Goal: Ask a question: Seek information or help from site administrators or community

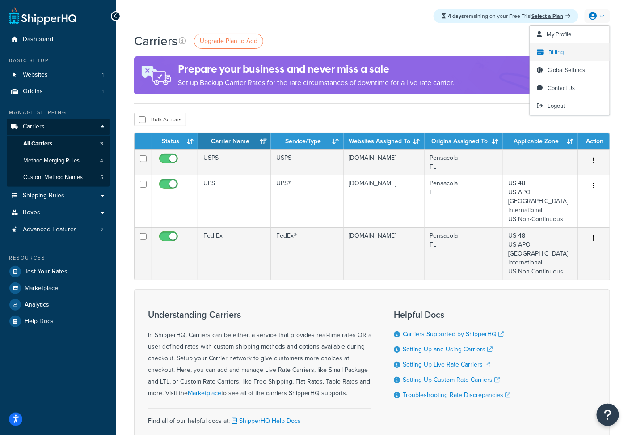
click at [564, 54] on link "Billing" at bounding box center [570, 52] width 80 height 18
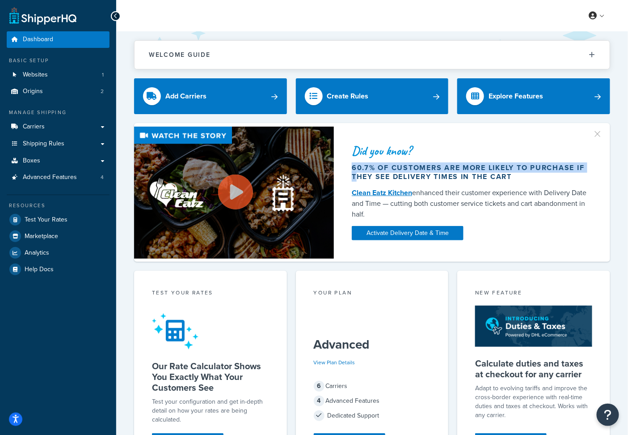
click at [4, 147] on div "Dashboard Basic Setup Websites 1 Origins 2 Manage Shipping Carriers Carriers Al…" at bounding box center [314, 359] width 628 height 718
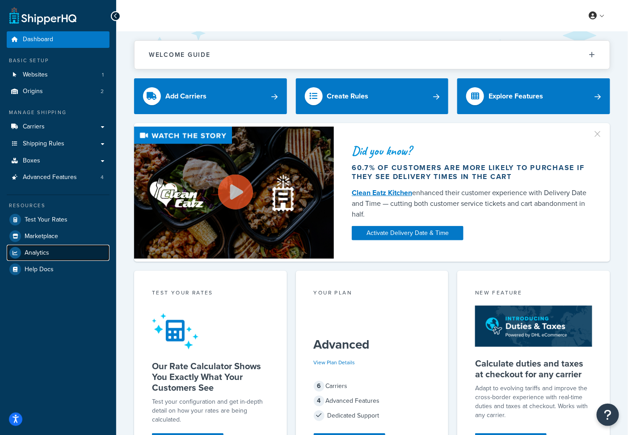
click at [56, 249] on link "Analytics" at bounding box center [58, 253] width 103 height 16
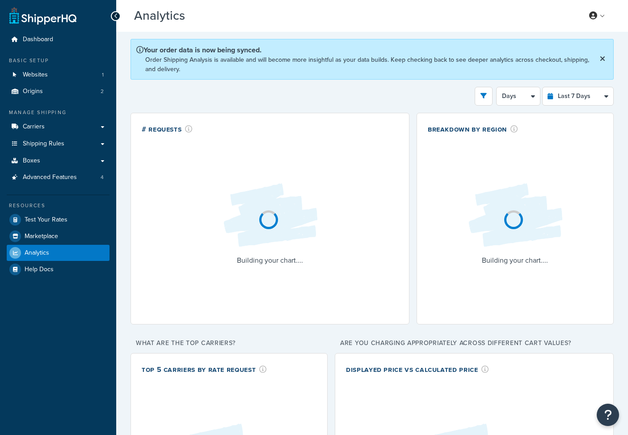
select select "last_7_days"
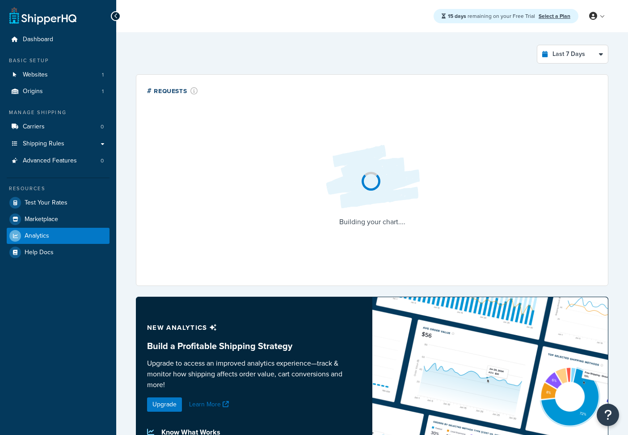
select select "last_7_days"
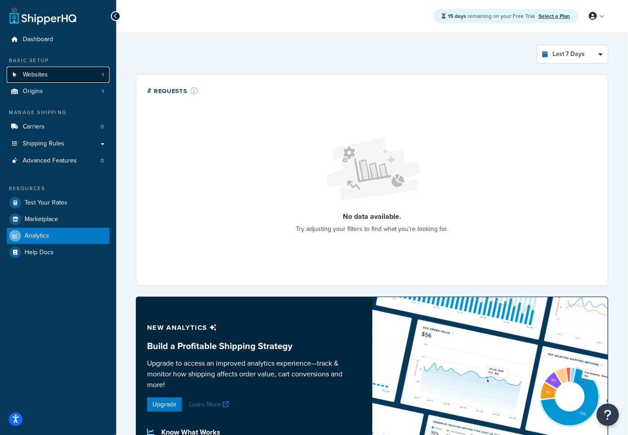
click at [47, 79] on link "Websites 1" at bounding box center [58, 75] width 103 height 17
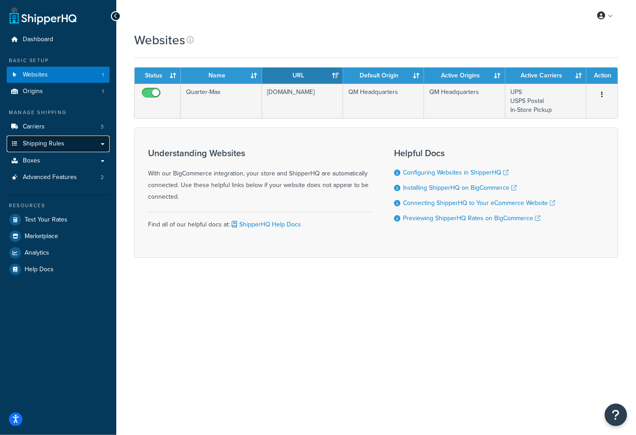
click at [59, 147] on span "Shipping Rules" at bounding box center [44, 144] width 42 height 8
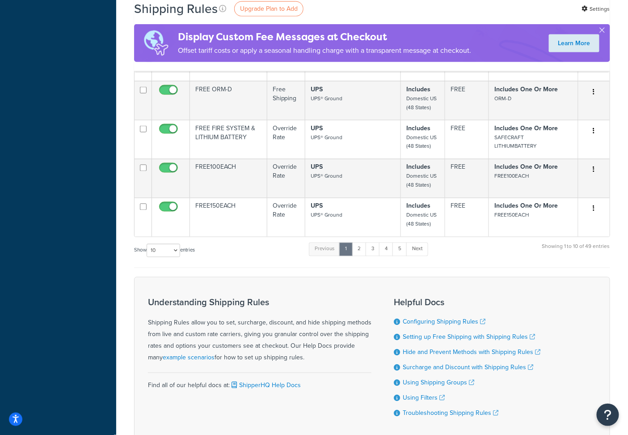
scroll to position [420, 0]
click at [180, 256] on select "10 15 25 50 100 1000" at bounding box center [164, 249] width 34 height 13
select select "1000"
click at [148, 249] on select "10 15 25 50 100 1000" at bounding box center [164, 249] width 34 height 13
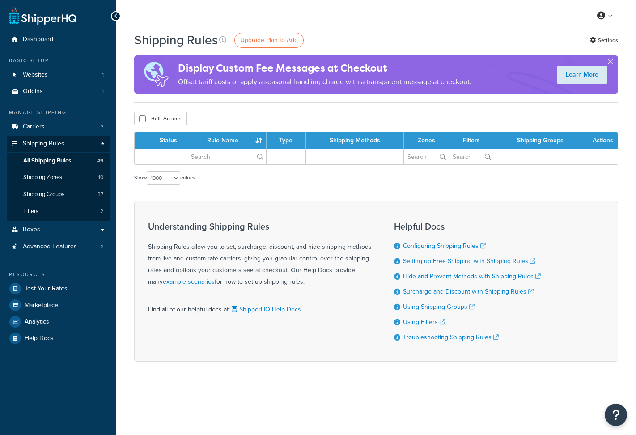
select select "1000"
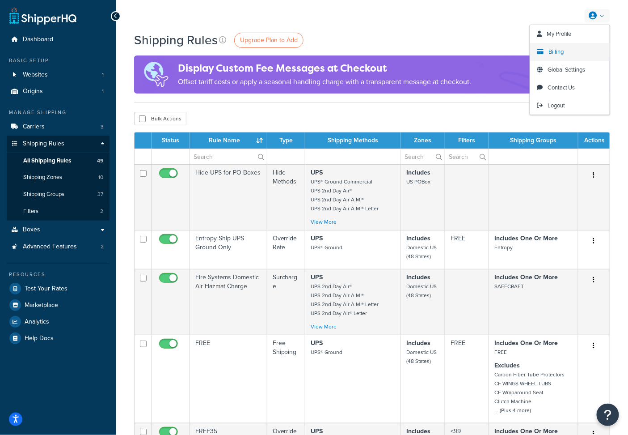
click at [552, 51] on span "Billing" at bounding box center [556, 51] width 15 height 8
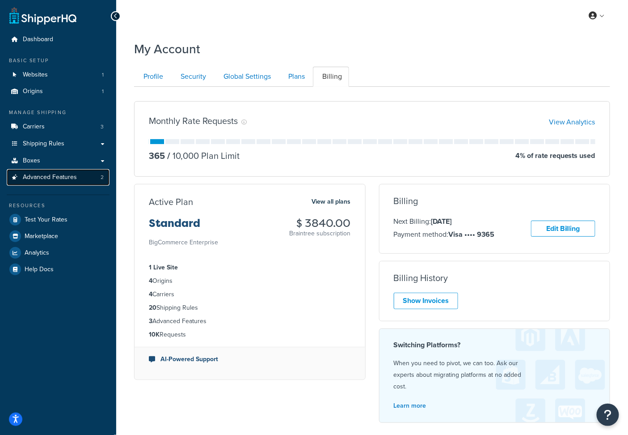
click at [64, 178] on span "Advanced Features" at bounding box center [50, 177] width 54 height 8
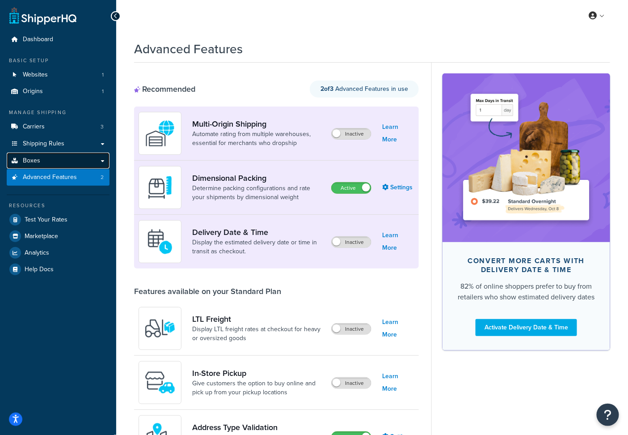
click at [68, 161] on link "Boxes" at bounding box center [58, 160] width 103 height 17
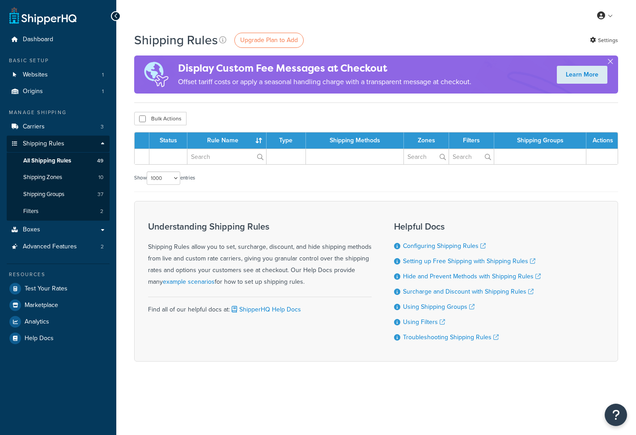
select select "1000"
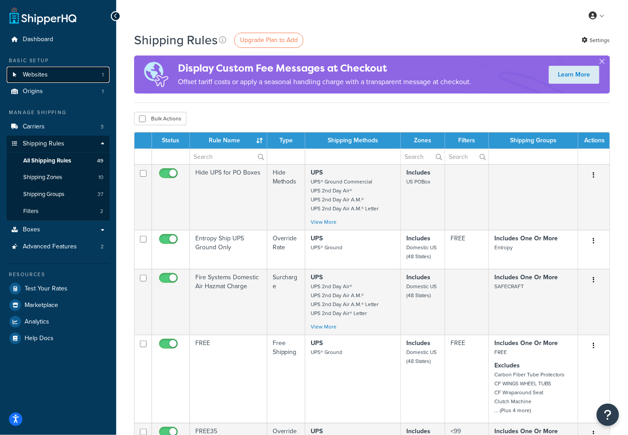
click at [63, 73] on link "Websites 1" at bounding box center [58, 75] width 103 height 17
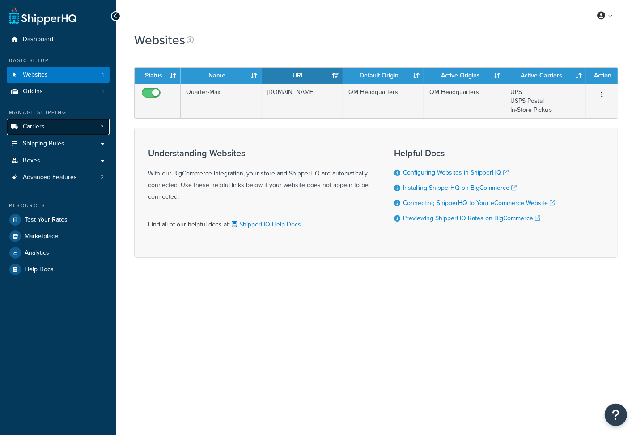
click at [59, 129] on link "Carriers 3" at bounding box center [58, 126] width 103 height 17
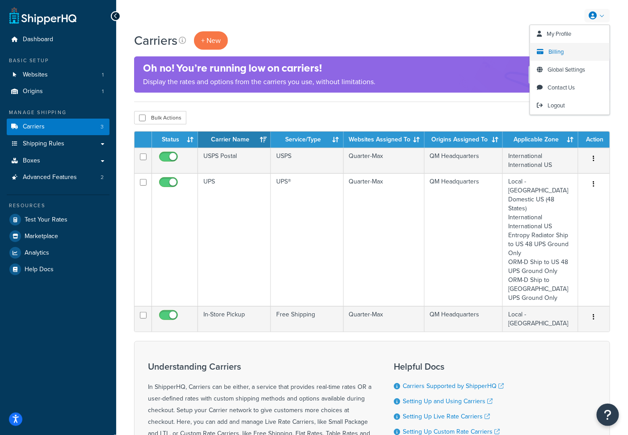
click at [561, 50] on span "Billing" at bounding box center [556, 51] width 15 height 8
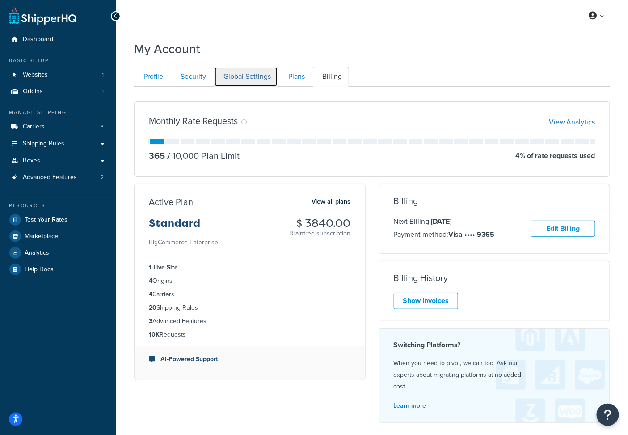
click at [278, 75] on link "Global Settings" at bounding box center [246, 77] width 64 height 20
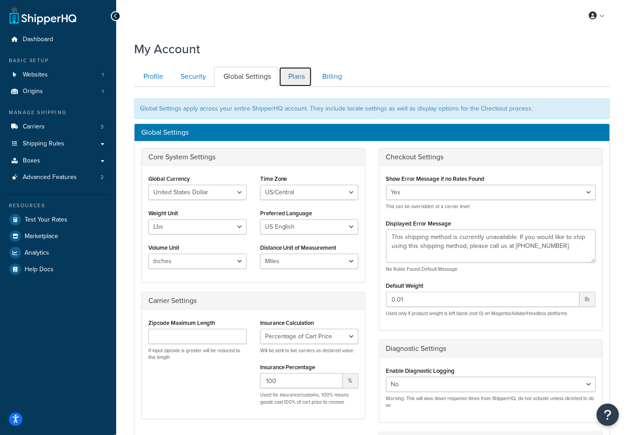
click at [303, 80] on link "Plans" at bounding box center [295, 77] width 33 height 20
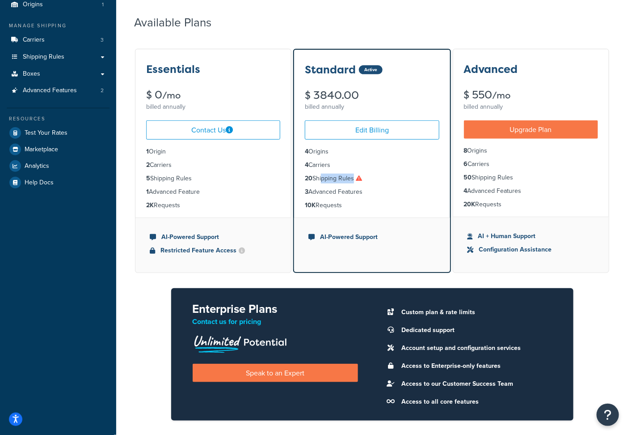
drag, startPoint x: 321, startPoint y: 178, endPoint x: 339, endPoint y: 185, distance: 19.0
click at [363, 178] on li "20 Shipping Rules" at bounding box center [372, 178] width 134 height 10
click at [51, 62] on link "Shipping Rules" at bounding box center [58, 57] width 103 height 17
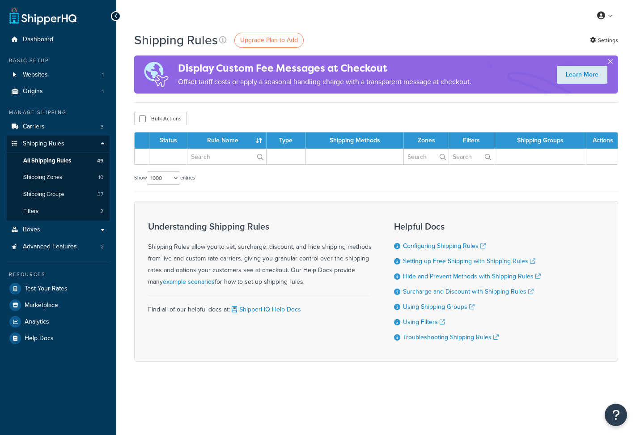
select select "1000"
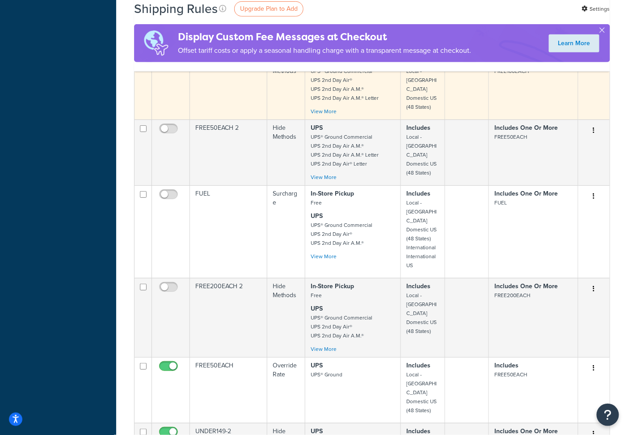
scroll to position [2601, 0]
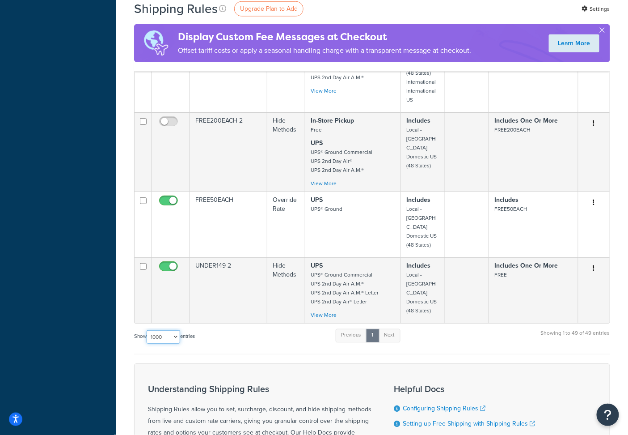
click at [163, 330] on select "10 15 25 50 100 1000" at bounding box center [164, 336] width 34 height 13
click at [148, 330] on select "10 15 25 50 100 1000" at bounding box center [164, 336] width 34 height 13
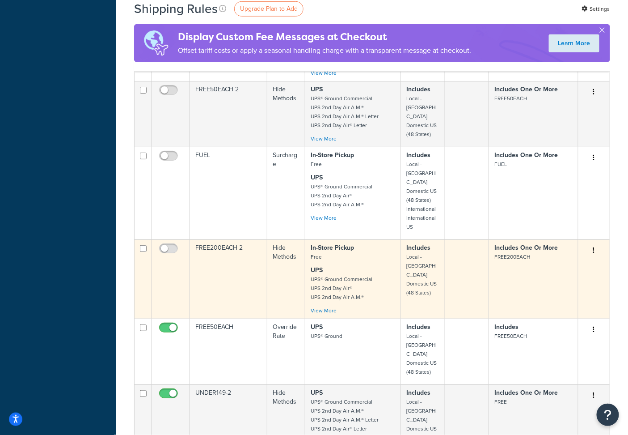
scroll to position [2401, 0]
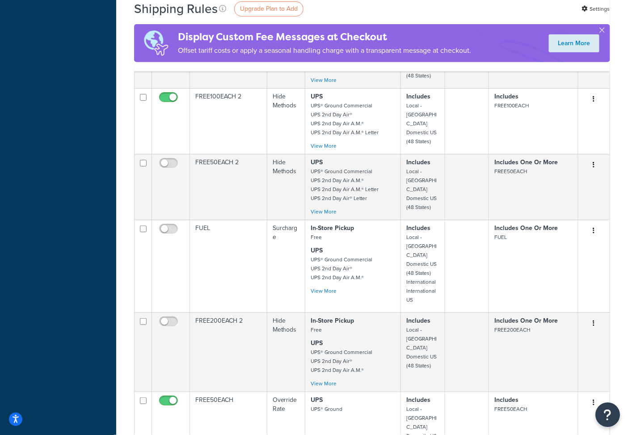
click at [605, 415] on icon "Open Resource Center" at bounding box center [608, 414] width 8 height 13
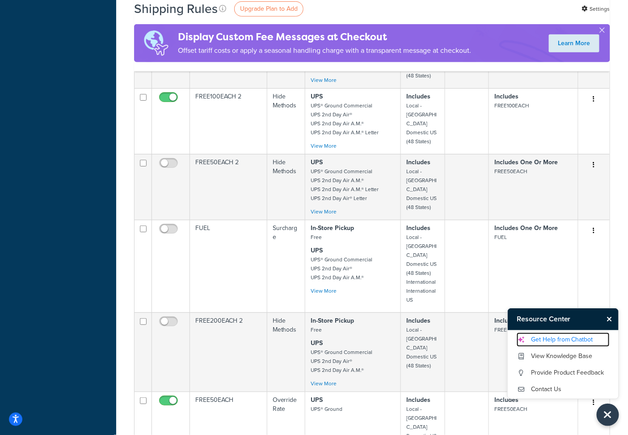
click at [554, 342] on link "Get Help from Chatbot" at bounding box center [563, 339] width 93 height 14
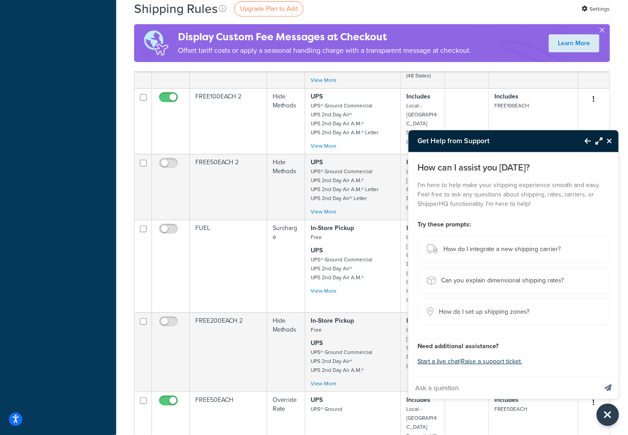
click at [440, 390] on input "Ask a question" at bounding box center [503, 387] width 189 height 21
type input "can you help me consolidate shipping rules?"
click at [608, 388] on icon "Send message" at bounding box center [608, 387] width 7 height 7
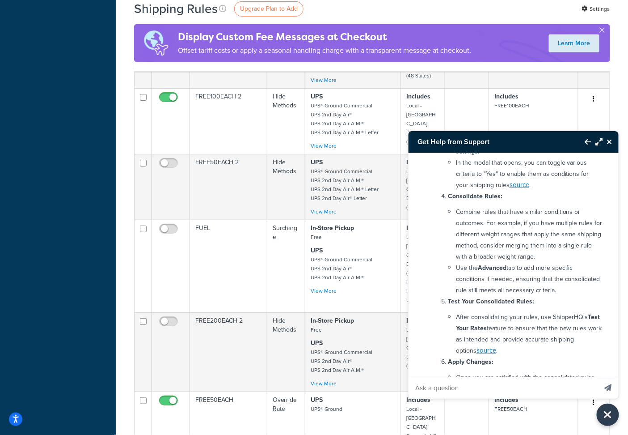
scroll to position [271, 0]
click at [611, 141] on icon "Close Resource Center" at bounding box center [609, 141] width 5 height 7
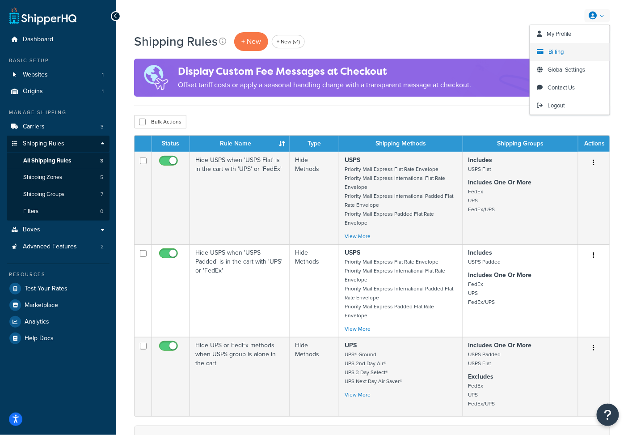
click at [552, 50] on span "Billing" at bounding box center [556, 51] width 15 height 8
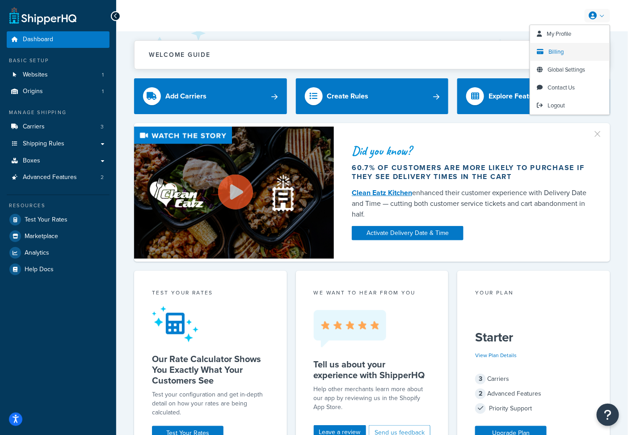
click at [561, 47] on span "Billing" at bounding box center [556, 51] width 15 height 8
